Goal: Information Seeking & Learning: Learn about a topic

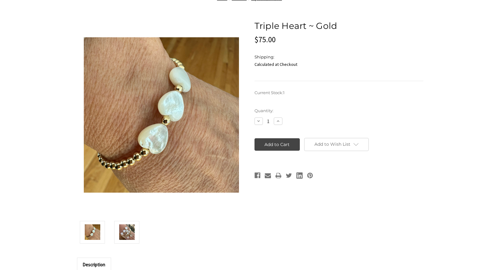
scroll to position [63, 0]
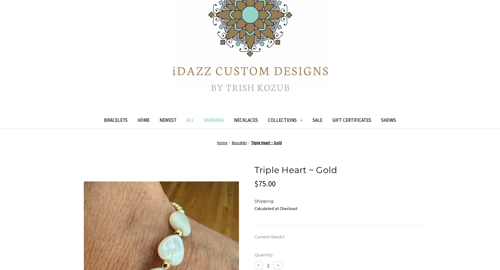
click at [208, 119] on link "Earrings" at bounding box center [214, 120] width 30 height 15
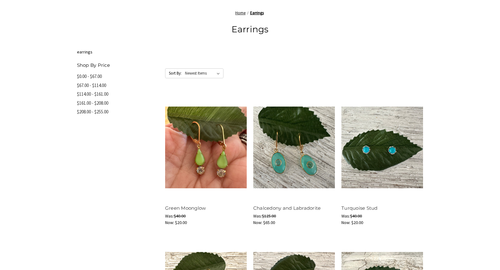
scroll to position [285, 0]
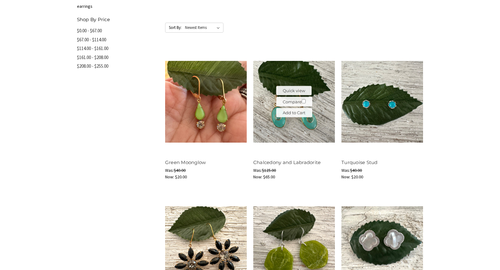
click at [273, 132] on img at bounding box center [294, 102] width 82 height 82
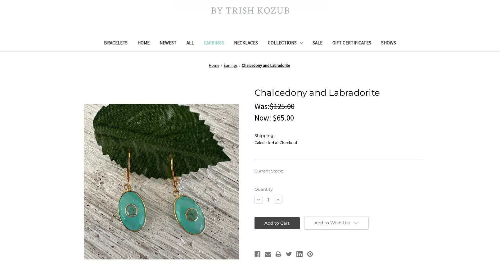
scroll to position [190, 0]
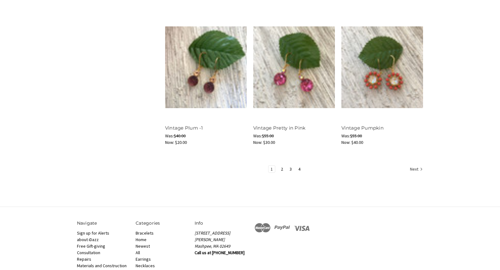
scroll to position [760, 0]
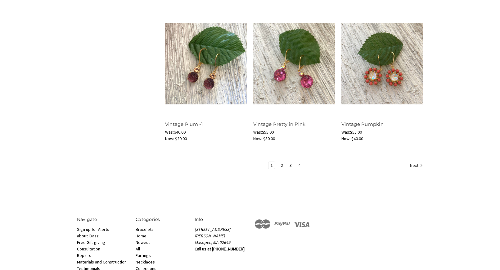
click at [283, 167] on link "2" at bounding box center [282, 165] width 7 height 7
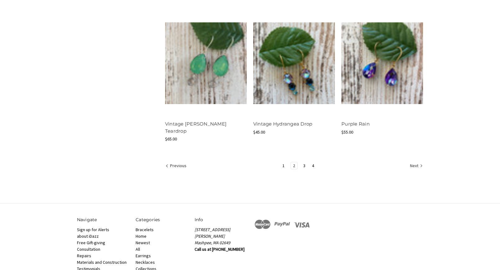
scroll to position [760, 0]
click at [305, 162] on link "3" at bounding box center [304, 165] width 7 height 7
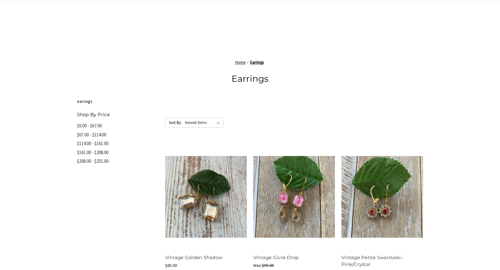
scroll to position [285, 0]
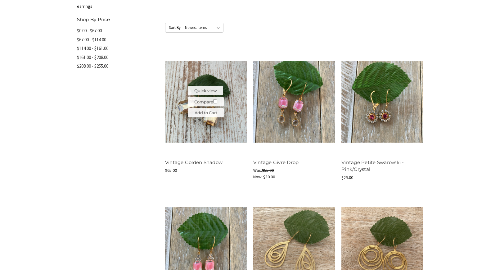
click at [203, 131] on img at bounding box center [206, 102] width 82 height 82
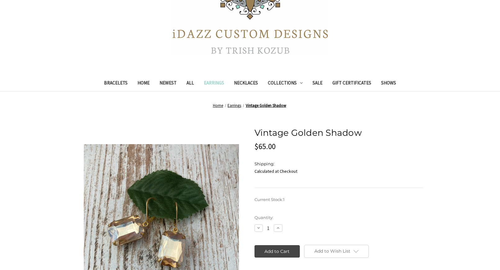
scroll to position [190, 0]
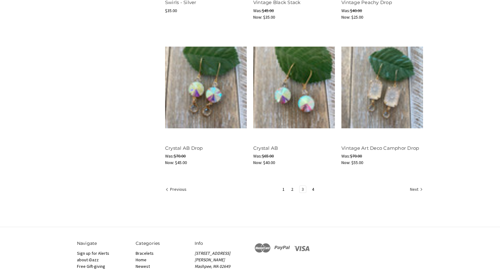
scroll to position [760, 0]
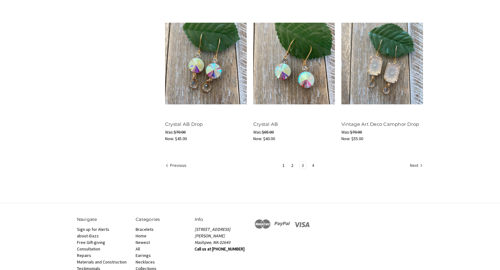
click at [313, 166] on link "4" at bounding box center [313, 165] width 7 height 7
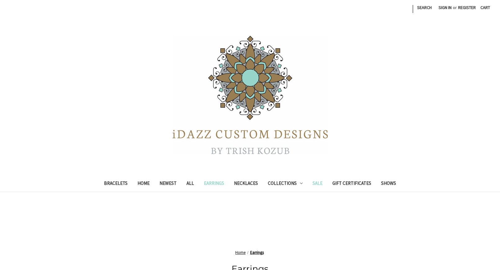
click at [320, 184] on link "Sale" at bounding box center [318, 183] width 20 height 15
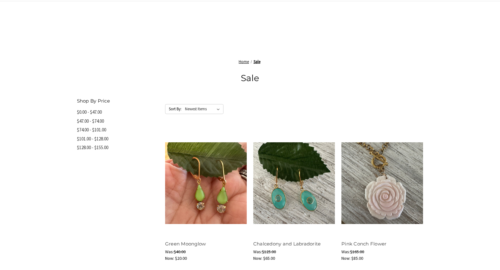
scroll to position [285, 0]
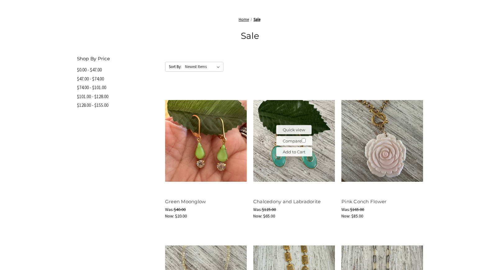
click at [328, 190] on div at bounding box center [294, 141] width 82 height 108
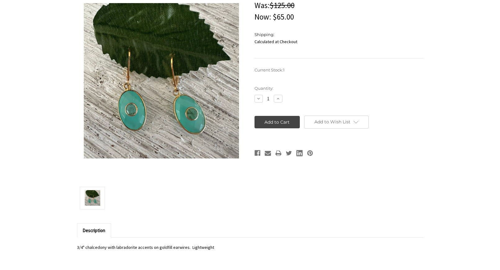
scroll to position [190, 0]
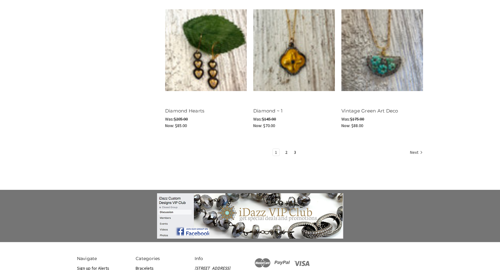
scroll to position [855, 0]
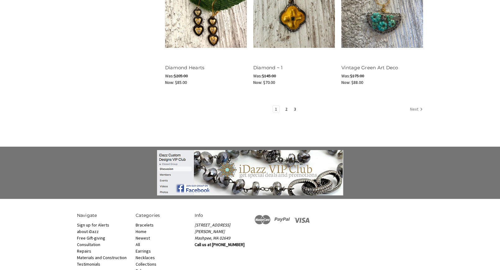
click at [412, 111] on link "Next" at bounding box center [415, 110] width 15 height 8
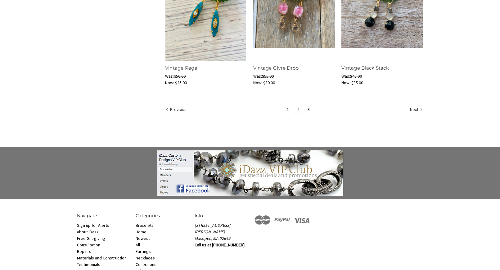
scroll to position [855, 0]
click at [412, 110] on link "Next" at bounding box center [415, 110] width 15 height 8
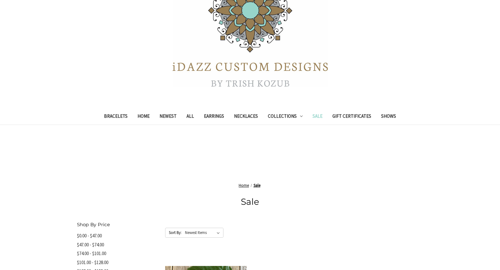
scroll to position [95, 0]
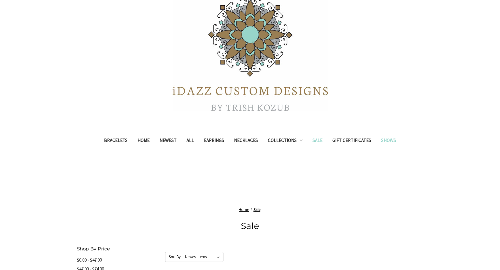
click at [392, 141] on link "Shows" at bounding box center [388, 140] width 25 height 15
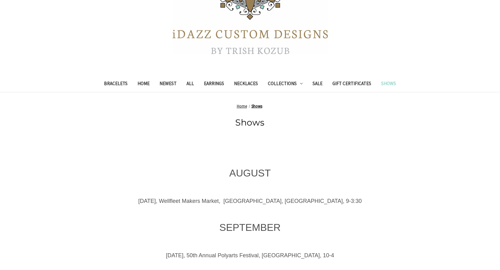
scroll to position [190, 0]
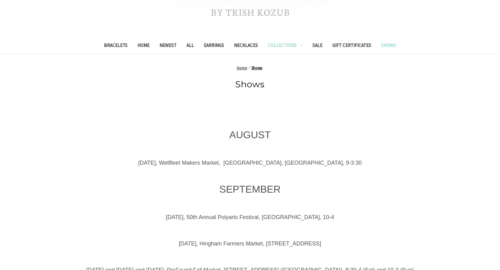
click at [279, 46] on link "Collections" at bounding box center [285, 45] width 45 height 15
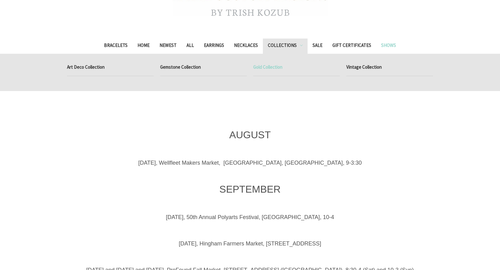
click at [269, 67] on link "Gold Collection" at bounding box center [296, 68] width 87 height 16
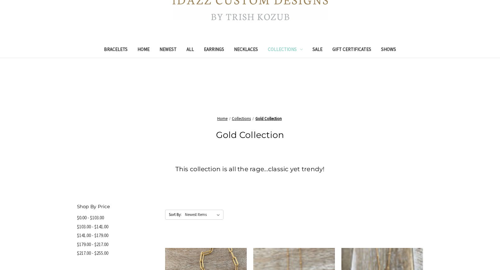
scroll to position [95, 0]
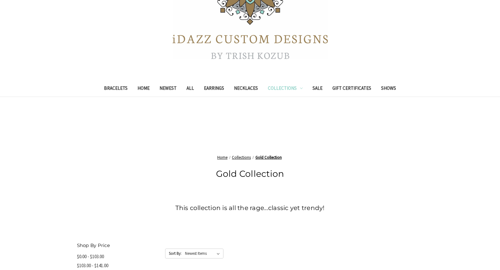
click at [272, 90] on link "Collections" at bounding box center [285, 88] width 45 height 15
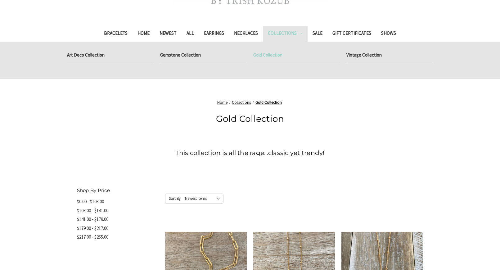
scroll to position [190, 0]
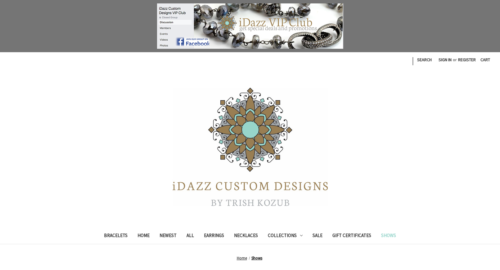
scroll to position [190, 0]
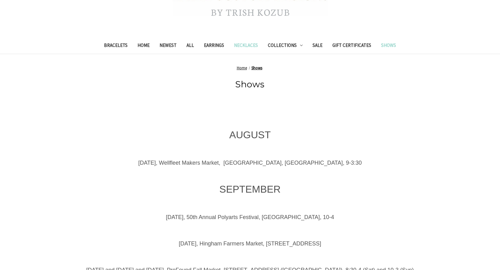
click at [243, 47] on link "Necklaces" at bounding box center [246, 45] width 34 height 15
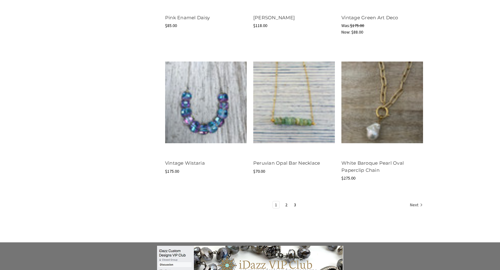
scroll to position [760, 0]
click at [286, 205] on link "2" at bounding box center [286, 204] width 7 height 7
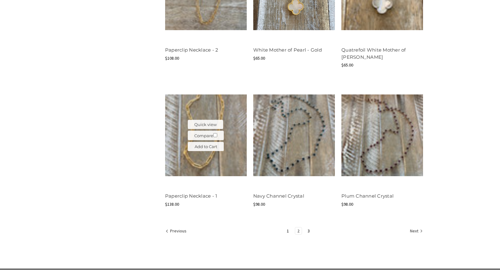
scroll to position [760, 0]
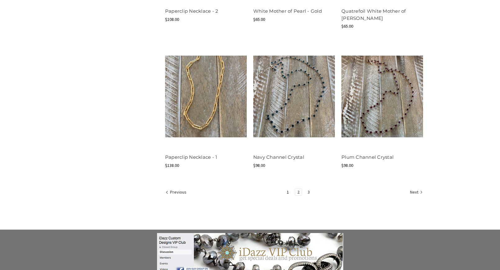
click at [307, 194] on link "3" at bounding box center [308, 191] width 7 height 7
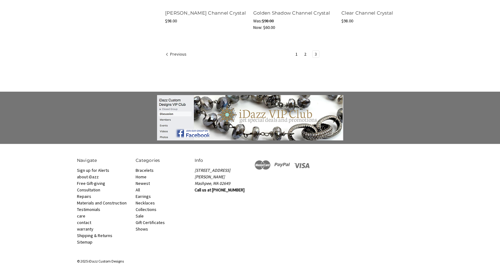
scroll to position [752, 0]
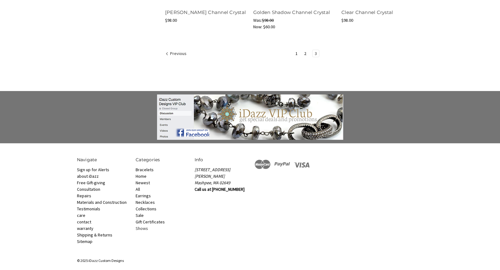
click at [143, 229] on link "Shows" at bounding box center [142, 228] width 12 height 6
